Goal: Transaction & Acquisition: Obtain resource

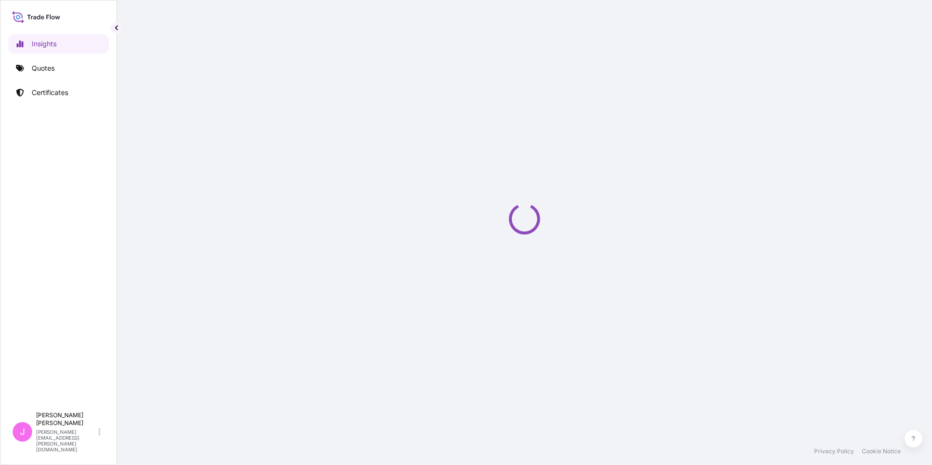
select select "2025"
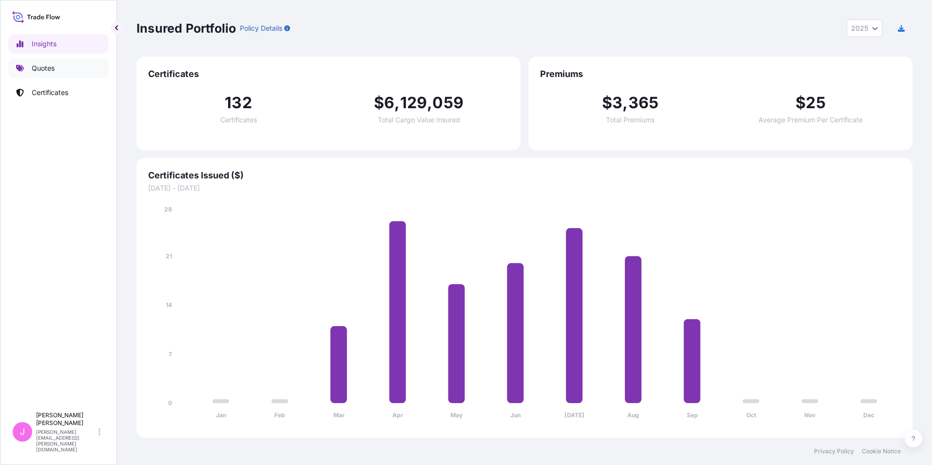
click at [44, 67] on p "Quotes" at bounding box center [43, 68] width 23 height 10
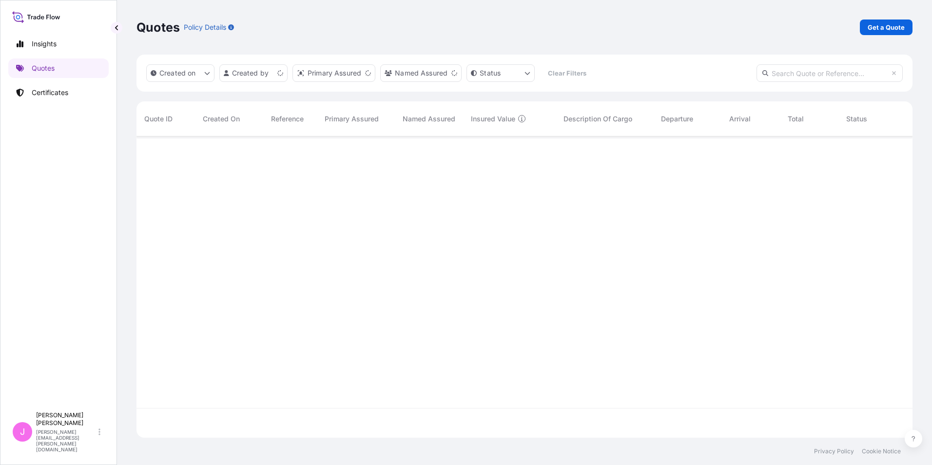
scroll to position [299, 768]
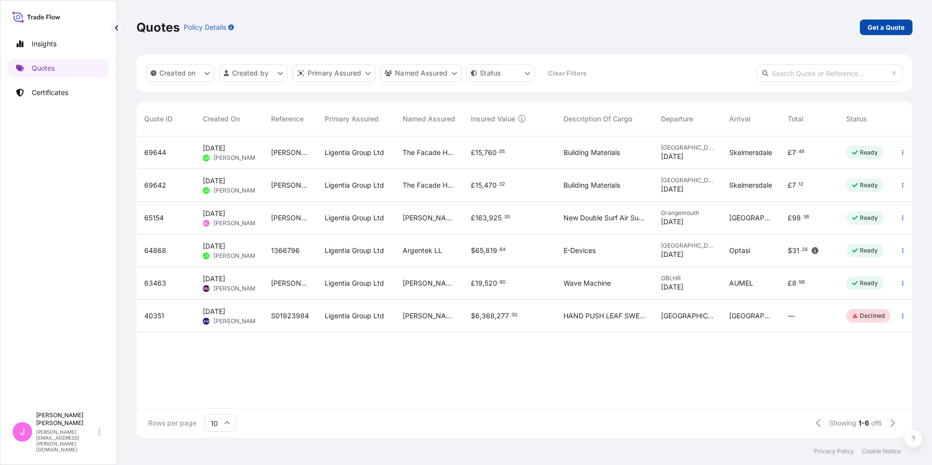
click at [888, 27] on p "Get a Quote" at bounding box center [885, 27] width 37 height 10
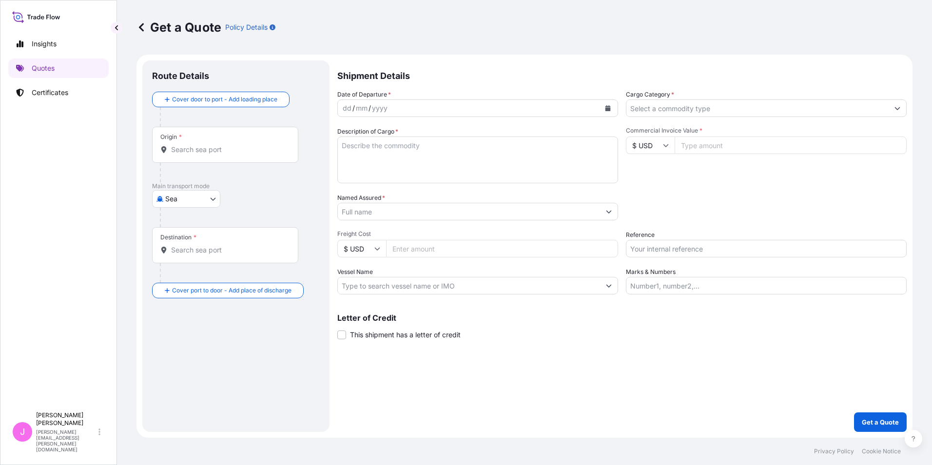
click at [211, 199] on body "Insights Quotes Certificates J [PERSON_NAME] [PERSON_NAME][EMAIL_ADDRESS][PERSO…" at bounding box center [466, 232] width 932 height 465
click at [188, 223] on div "Air" at bounding box center [186, 224] width 60 height 18
select select "Air"
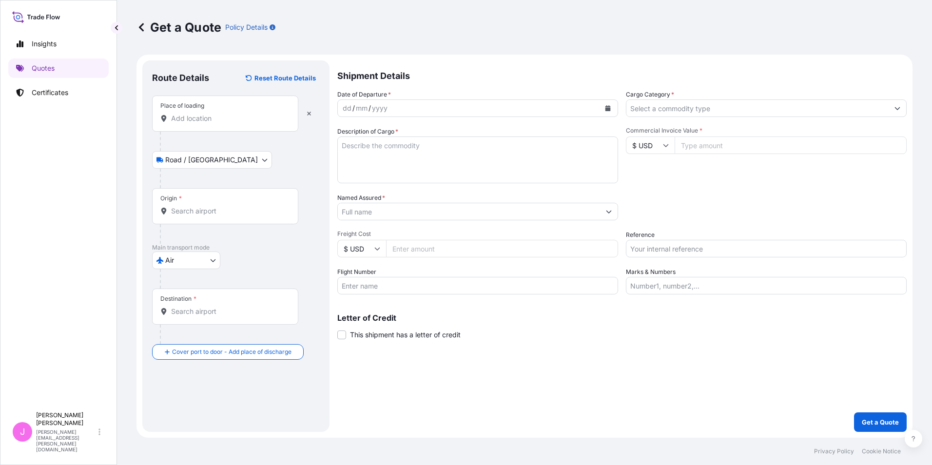
click at [214, 122] on input "Place of loading" at bounding box center [228, 119] width 115 height 10
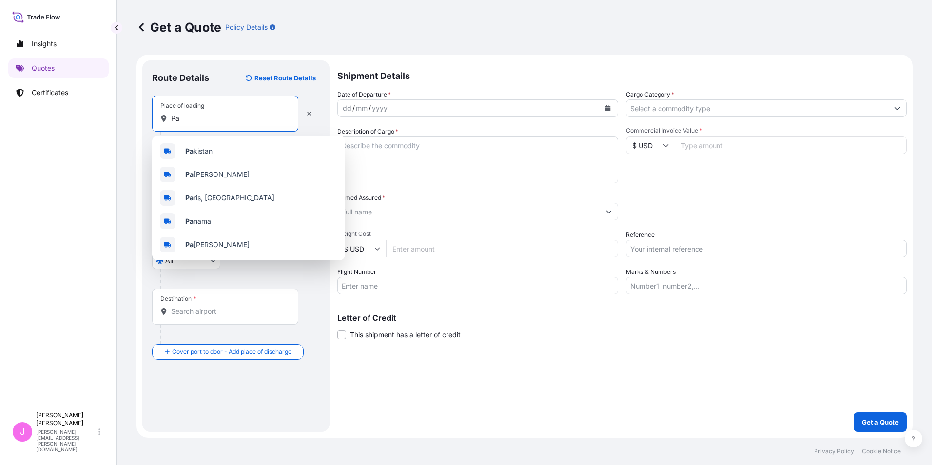
type input "P"
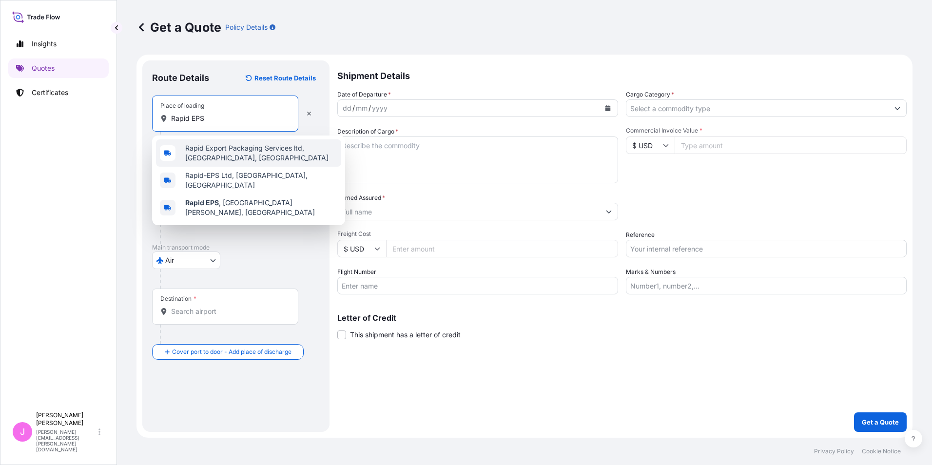
click at [261, 155] on span "Rapid Export Packaging Services ltd, [GEOGRAPHIC_DATA], [GEOGRAPHIC_DATA]" at bounding box center [261, 152] width 152 height 19
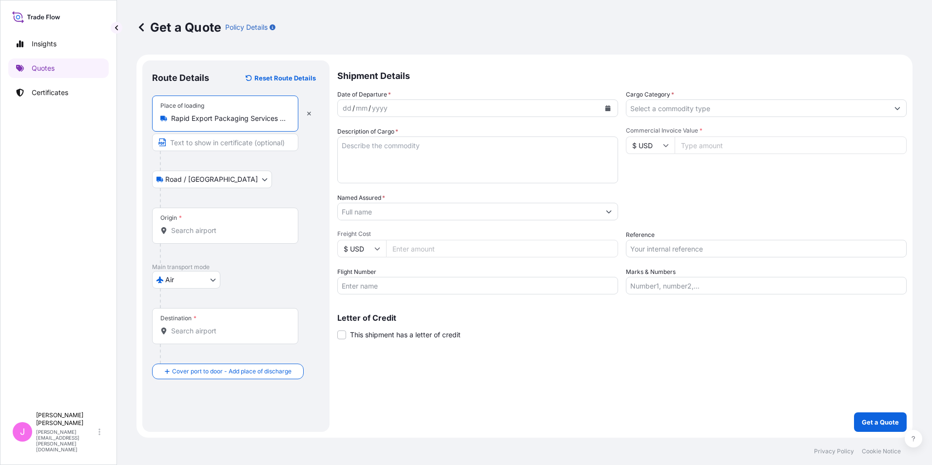
type input "Rapid Export Packaging Services ltd, [GEOGRAPHIC_DATA], [GEOGRAPHIC_DATA]"
click at [200, 232] on input "Origin *" at bounding box center [228, 231] width 115 height 10
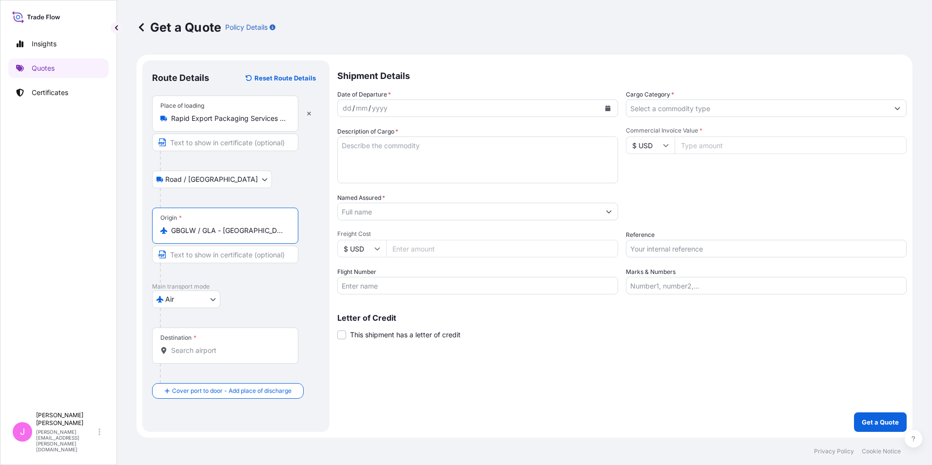
type input "GBGLW / GLA - [GEOGRAPHIC_DATA], [GEOGRAPHIC_DATA]"
click at [199, 351] on input "Destination *" at bounding box center [228, 350] width 115 height 10
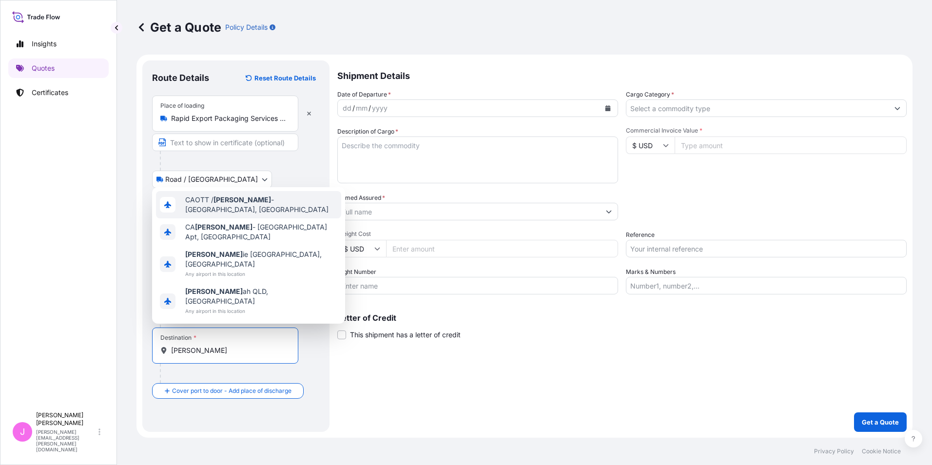
click at [276, 214] on span "CAOTT / [PERSON_NAME] - [GEOGRAPHIC_DATA], [GEOGRAPHIC_DATA]" at bounding box center [261, 204] width 152 height 19
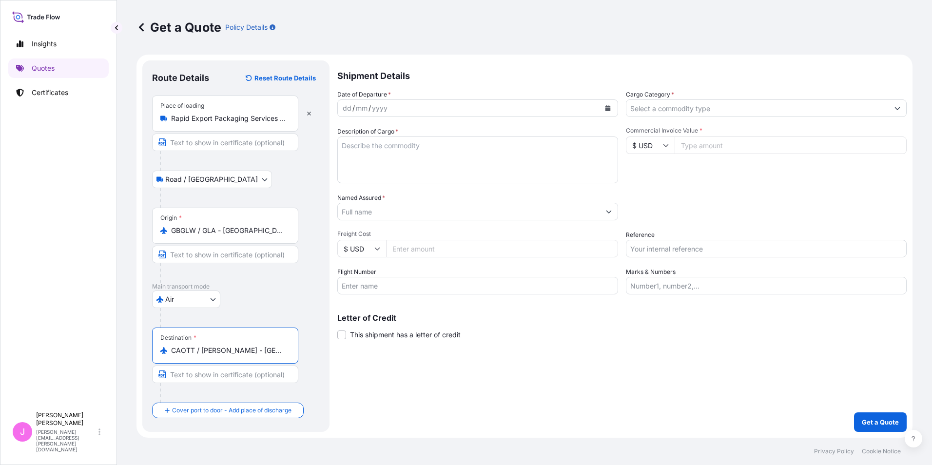
click at [248, 350] on input "CAOTT / [PERSON_NAME] - [GEOGRAPHIC_DATA], [GEOGRAPHIC_DATA]" at bounding box center [228, 350] width 115 height 10
click at [284, 352] on input "CAOTT / [PERSON_NAME] - [GEOGRAPHIC_DATA], [GEOGRAPHIC_DATA]" at bounding box center [228, 350] width 115 height 10
drag, startPoint x: 279, startPoint y: 353, endPoint x: 66, endPoint y: 345, distance: 213.1
click at [66, 345] on div "Insights Quotes Certificates J [PERSON_NAME] [PERSON_NAME][EMAIL_ADDRESS][PERSO…" at bounding box center [466, 232] width 932 height 465
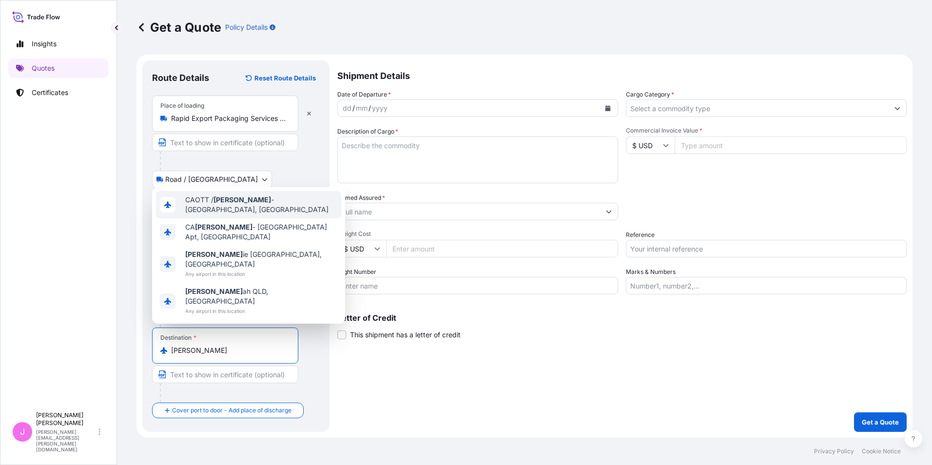
click at [275, 214] on span "CAOTT / [PERSON_NAME] - [GEOGRAPHIC_DATA], [GEOGRAPHIC_DATA]" at bounding box center [261, 204] width 152 height 19
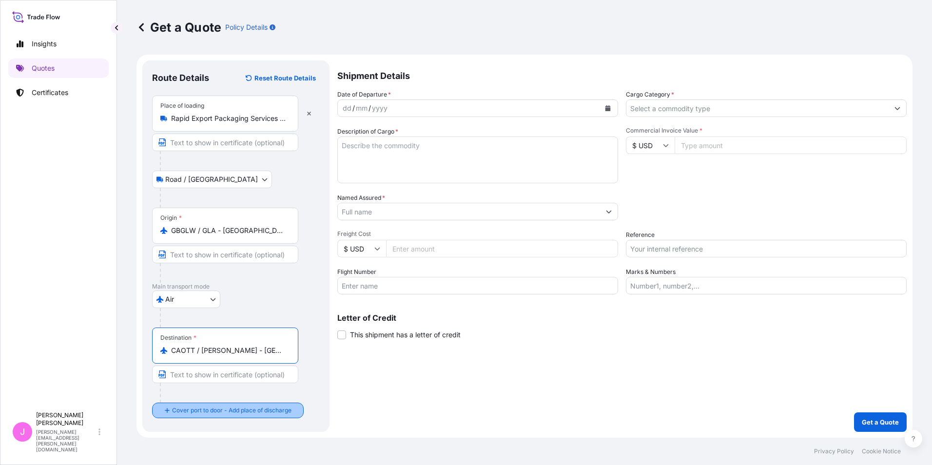
type input "CAOTT / [PERSON_NAME] - [GEOGRAPHIC_DATA], [GEOGRAPHIC_DATA]"
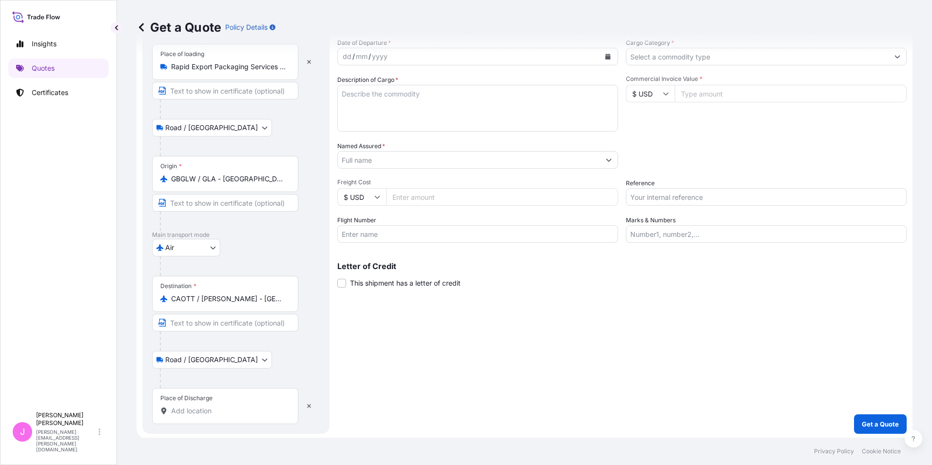
scroll to position [54, 0]
click at [206, 408] on input "Place of Discharge" at bounding box center [228, 409] width 115 height 10
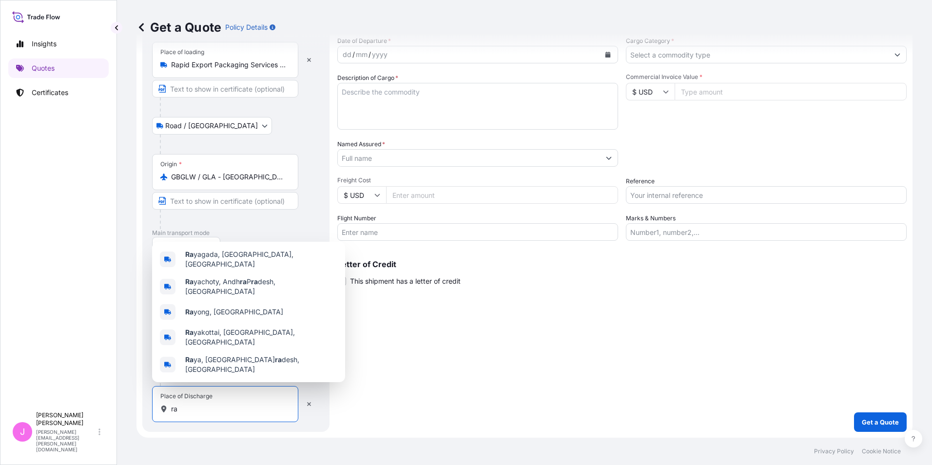
type input "r"
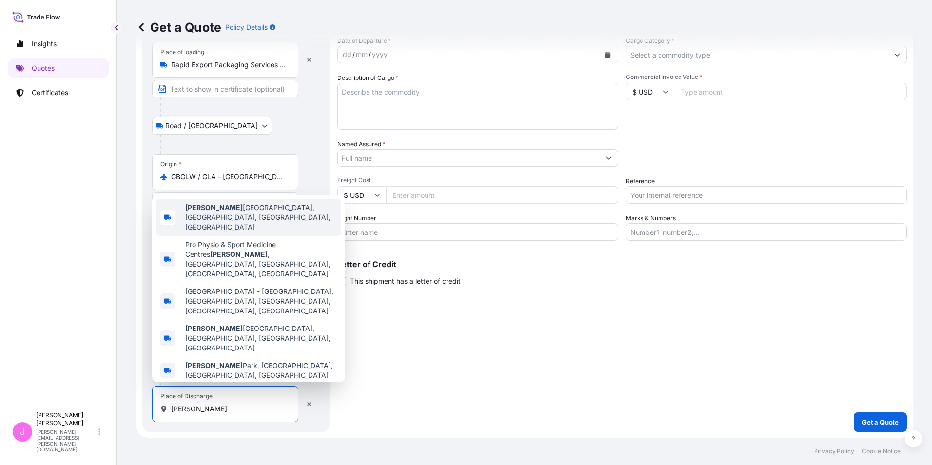
click at [258, 232] on span "[PERSON_NAME][GEOGRAPHIC_DATA], [GEOGRAPHIC_DATA], [GEOGRAPHIC_DATA], [GEOGRAPH…" at bounding box center [261, 217] width 152 height 29
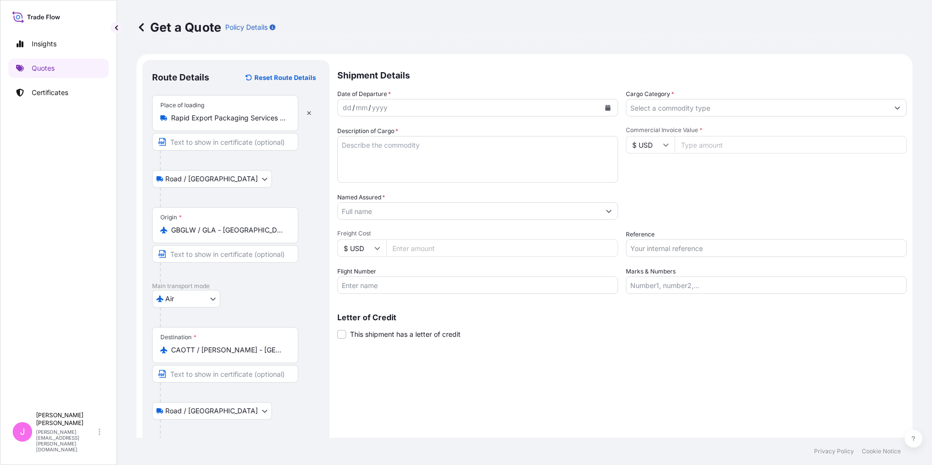
scroll to position [0, 0]
type input "[PERSON_NAME][GEOGRAPHIC_DATA], [GEOGRAPHIC_DATA], [GEOGRAPHIC_DATA], [GEOGRAPH…"
click at [383, 107] on div "yyyy" at bounding box center [380, 108] width 18 height 12
click at [605, 109] on icon "Calendar" at bounding box center [607, 108] width 5 height 6
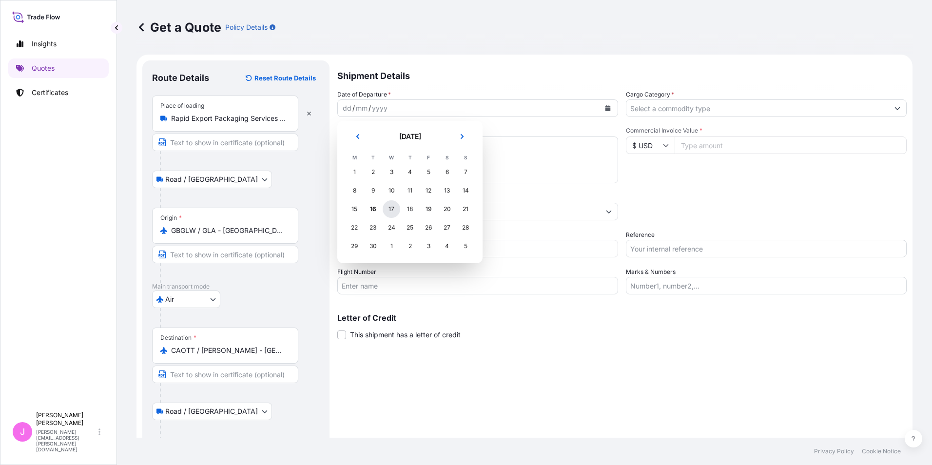
click at [391, 208] on div "17" at bounding box center [391, 209] width 18 height 18
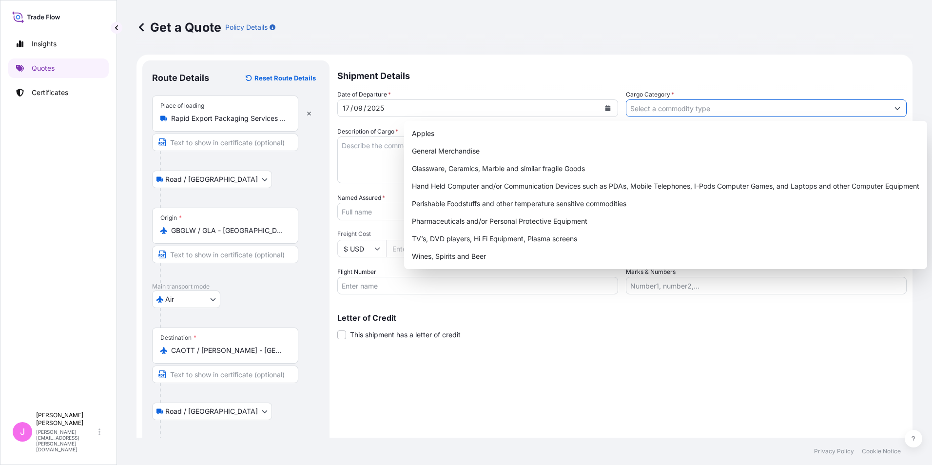
click at [667, 109] on input "Cargo Category *" at bounding box center [757, 108] width 262 height 18
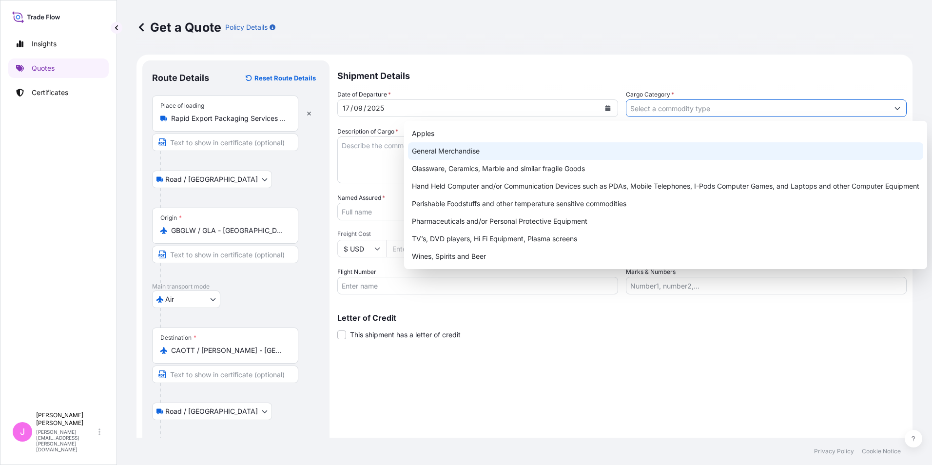
click at [502, 153] on div "General Merchandise" at bounding box center [665, 151] width 515 height 18
type input "General Merchandise"
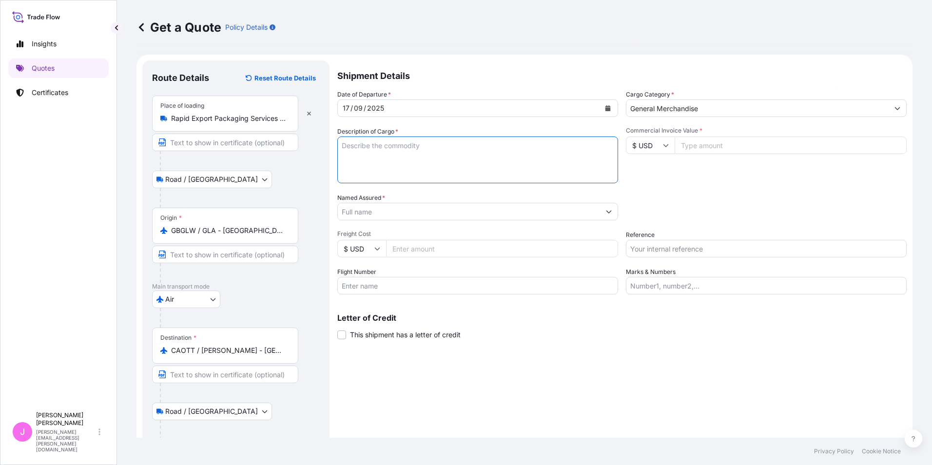
click at [427, 158] on textarea "Description of Cargo *" at bounding box center [477, 159] width 281 height 47
type textarea "WAVE MACHINE PARTS"
click at [667, 144] on input "$ USD" at bounding box center [650, 145] width 49 height 18
click at [652, 192] on div "£ GBP" at bounding box center [646, 192] width 41 height 19
type input "£ GBP"
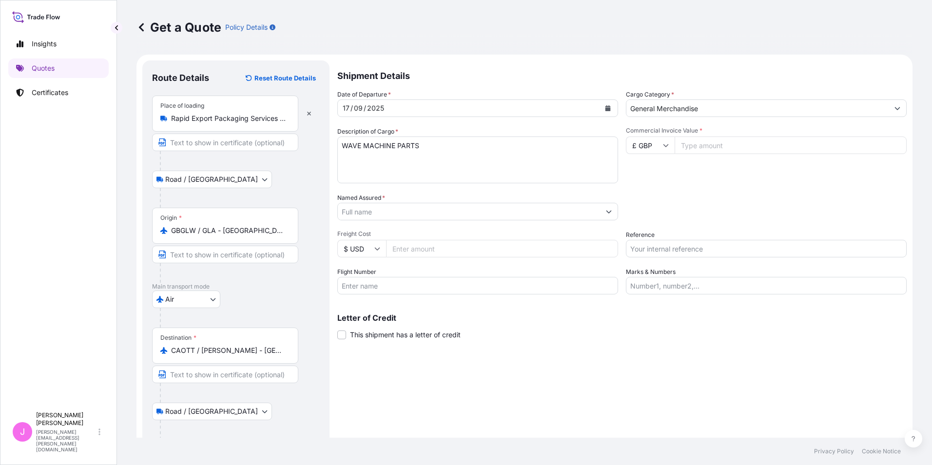
click at [690, 145] on input "Commercial Invoice Value *" at bounding box center [790, 145] width 232 height 18
type input "3000"
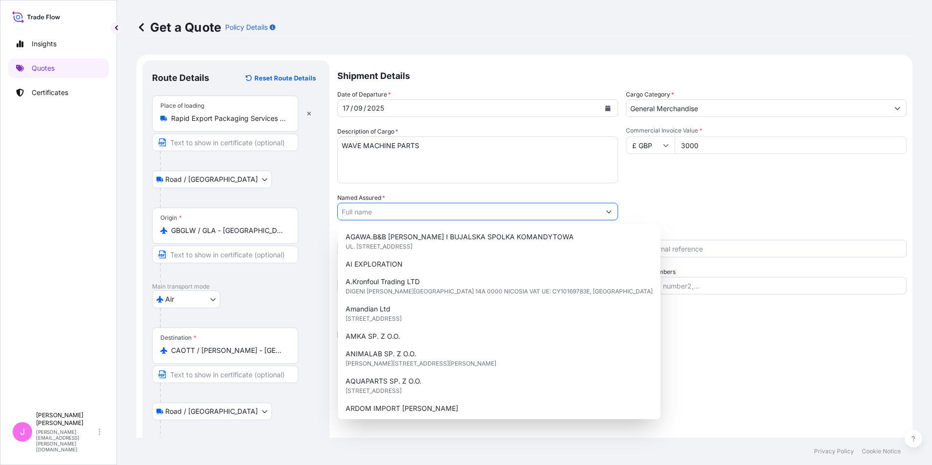
click at [391, 214] on input "Named Assured *" at bounding box center [469, 212] width 262 height 18
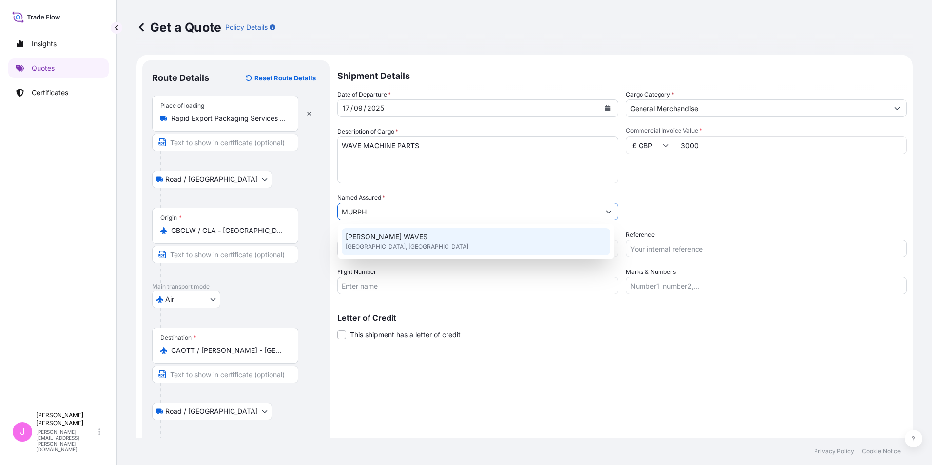
click at [398, 243] on span "[GEOGRAPHIC_DATA], [GEOGRAPHIC_DATA]" at bounding box center [406, 247] width 123 height 10
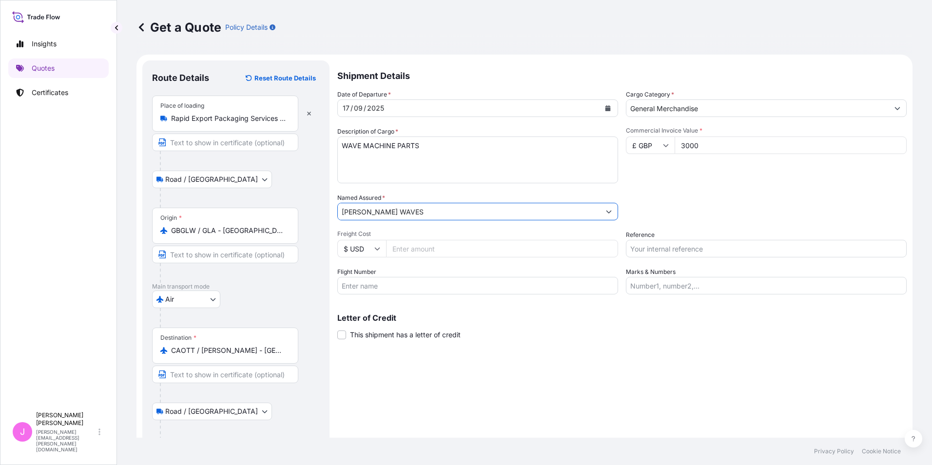
type input "[PERSON_NAME] WAVES"
click at [377, 248] on icon at bounding box center [377, 249] width 6 height 6
click at [356, 294] on div "£ GBP" at bounding box center [361, 295] width 41 height 19
type input "£ GBP"
click at [418, 251] on input "Freight Cost" at bounding box center [502, 249] width 232 height 18
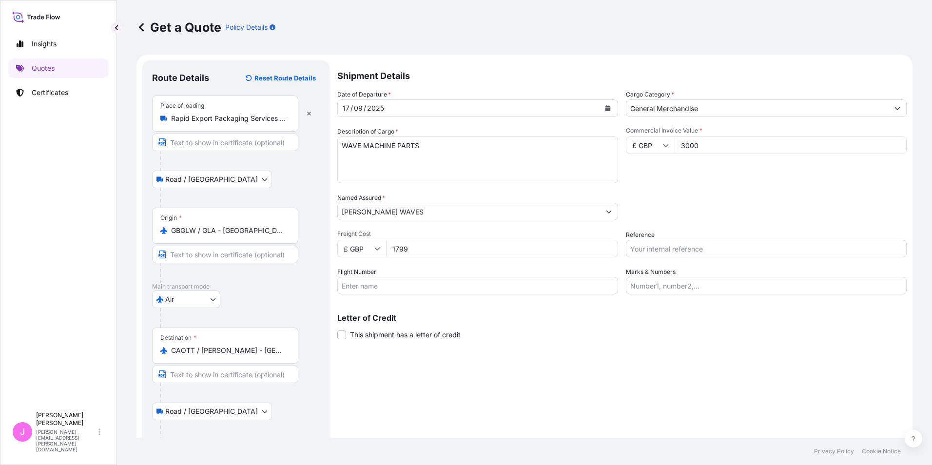
type input "1799"
click at [651, 249] on input "Reference" at bounding box center [766, 249] width 281 height 18
type input "[PERSON_NAME] WAVES"
click at [345, 335] on span at bounding box center [341, 334] width 9 height 9
click at [337, 329] on input "This shipment has a letter of credit" at bounding box center [337, 329] width 0 height 0
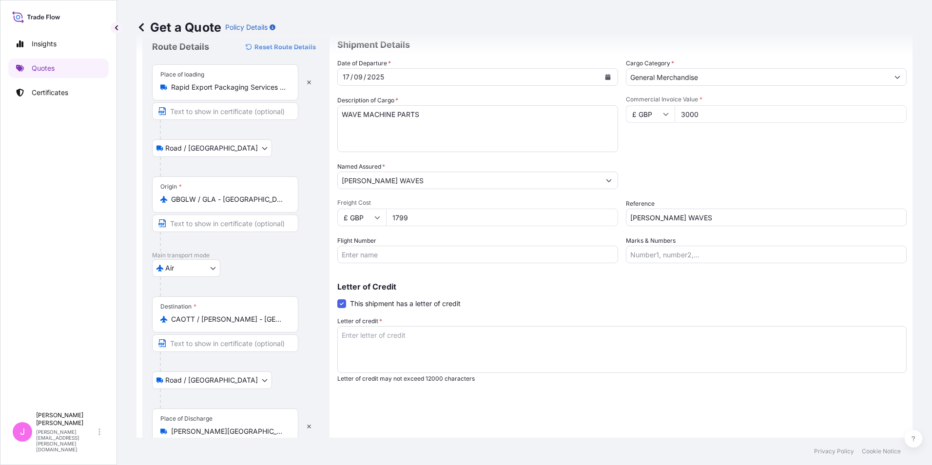
scroll to position [73, 0]
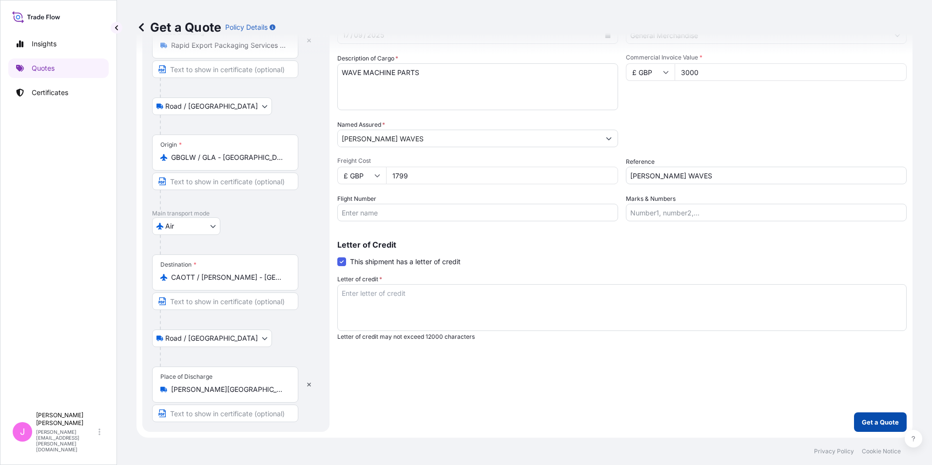
click at [874, 421] on p "Get a Quote" at bounding box center [879, 422] width 37 height 10
click at [426, 292] on textarea "Letter of credit *" at bounding box center [621, 307] width 569 height 47
type textarea "."
click at [861, 422] on p "Get a Quote" at bounding box center [879, 422] width 37 height 10
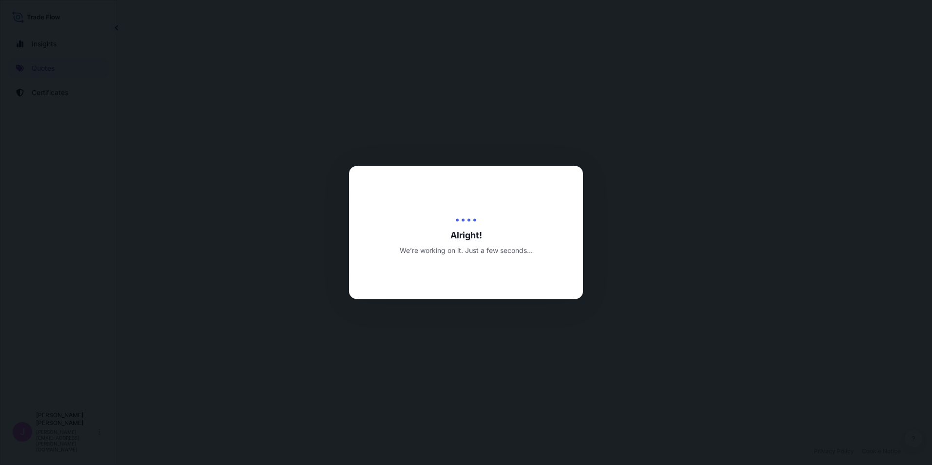
select select "Road / [GEOGRAPHIC_DATA]"
select select "Air"
select select "Road / [GEOGRAPHIC_DATA]"
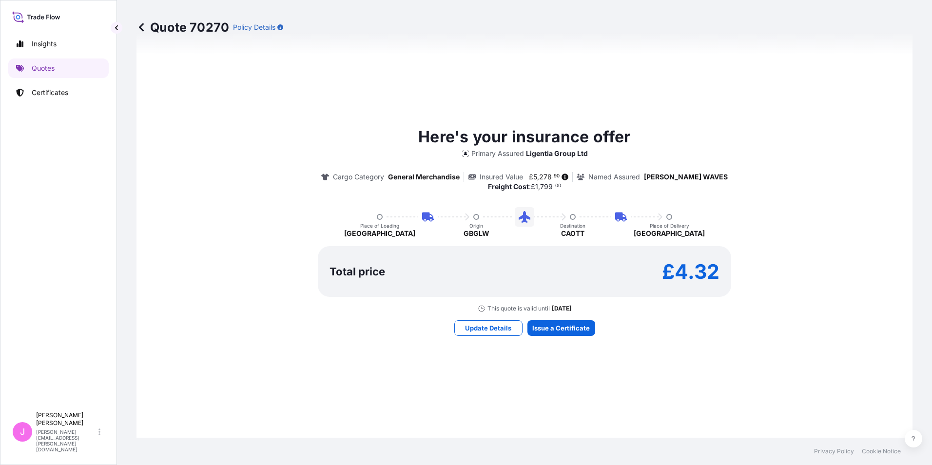
scroll to position [663, 0]
